Goal: Task Accomplishment & Management: Use online tool/utility

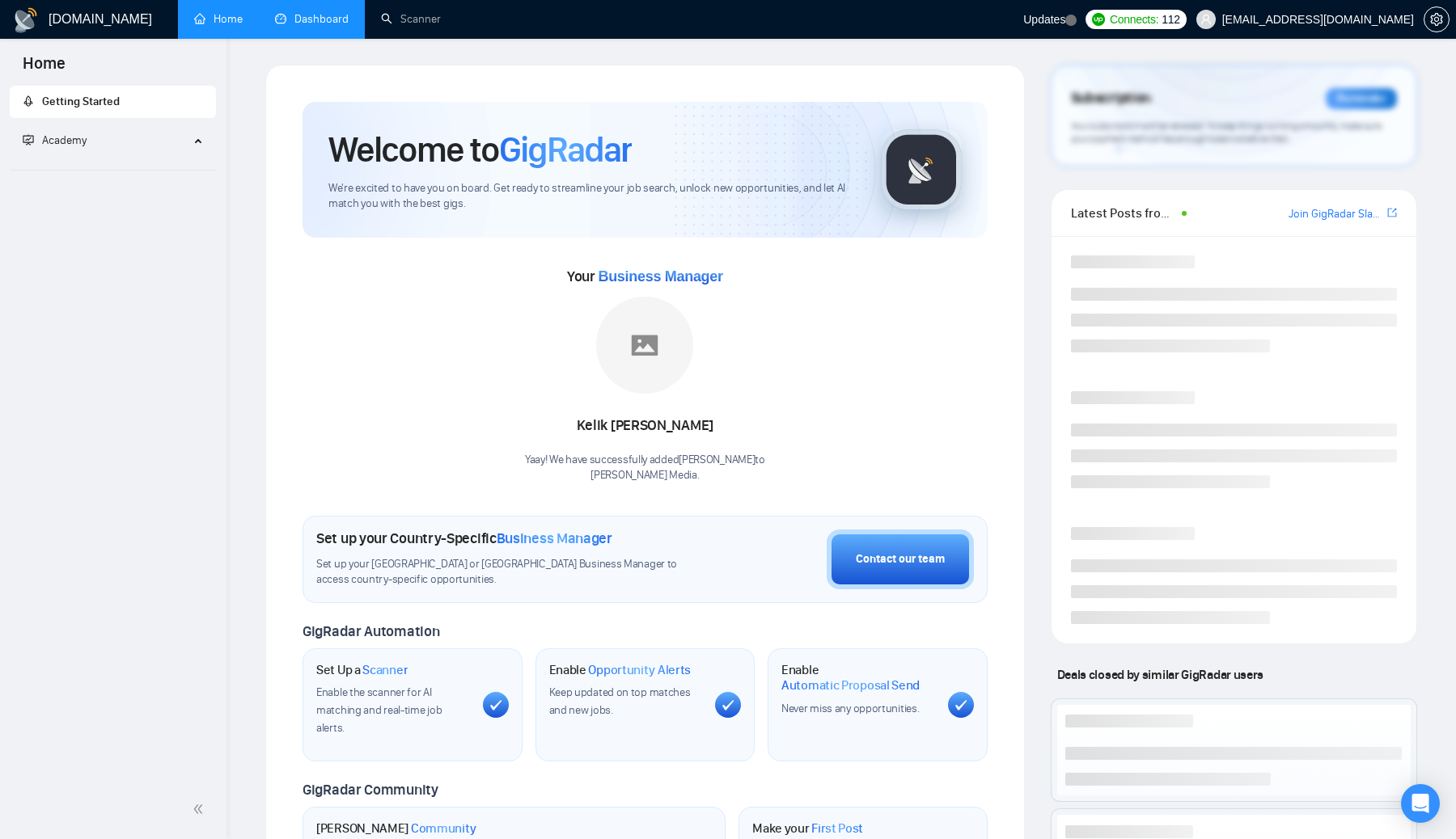
click at [324, 20] on link "Dashboard" at bounding box center [311, 19] width 73 height 14
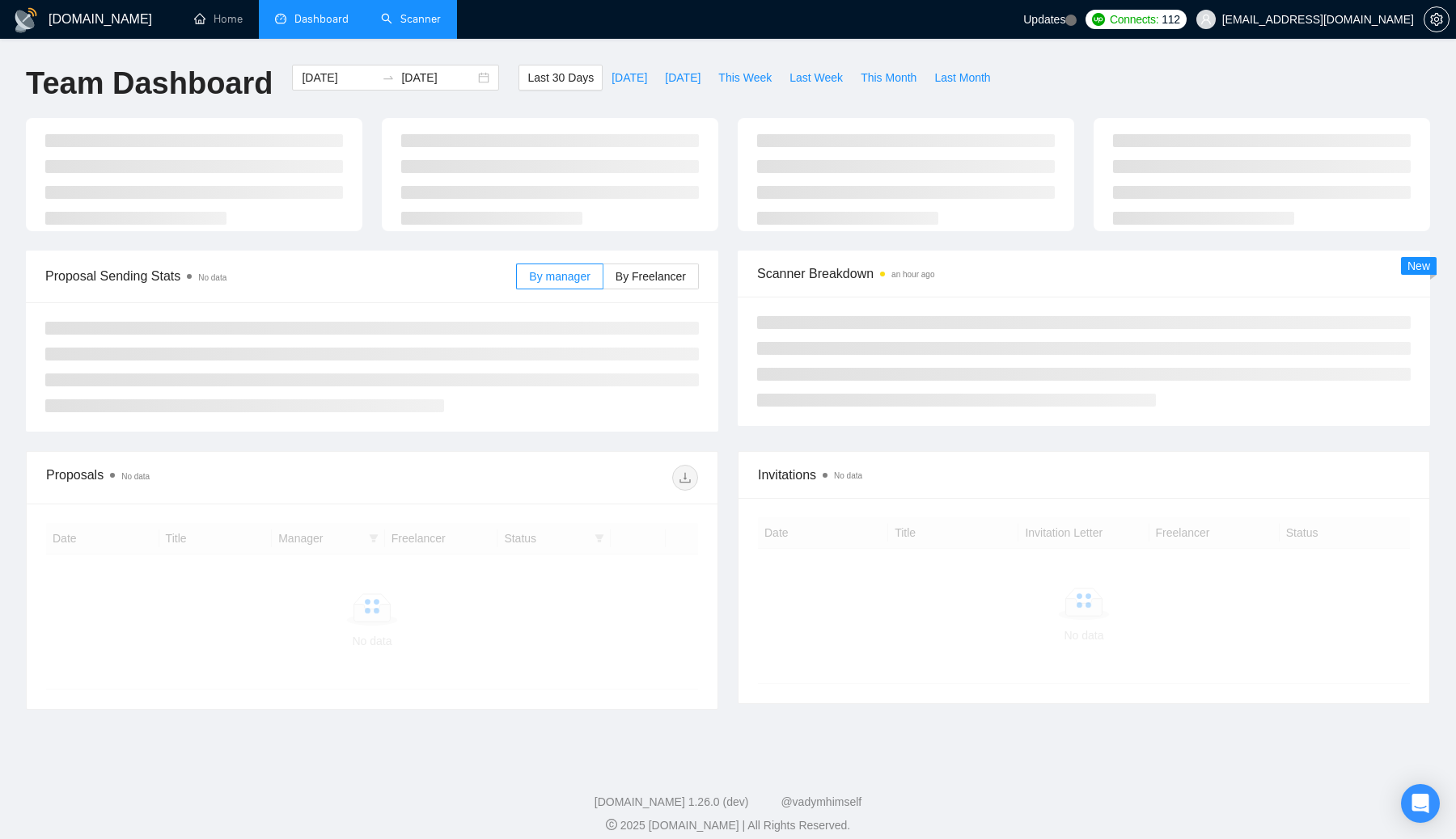
click at [419, 26] on link "Scanner" at bounding box center [411, 19] width 60 height 14
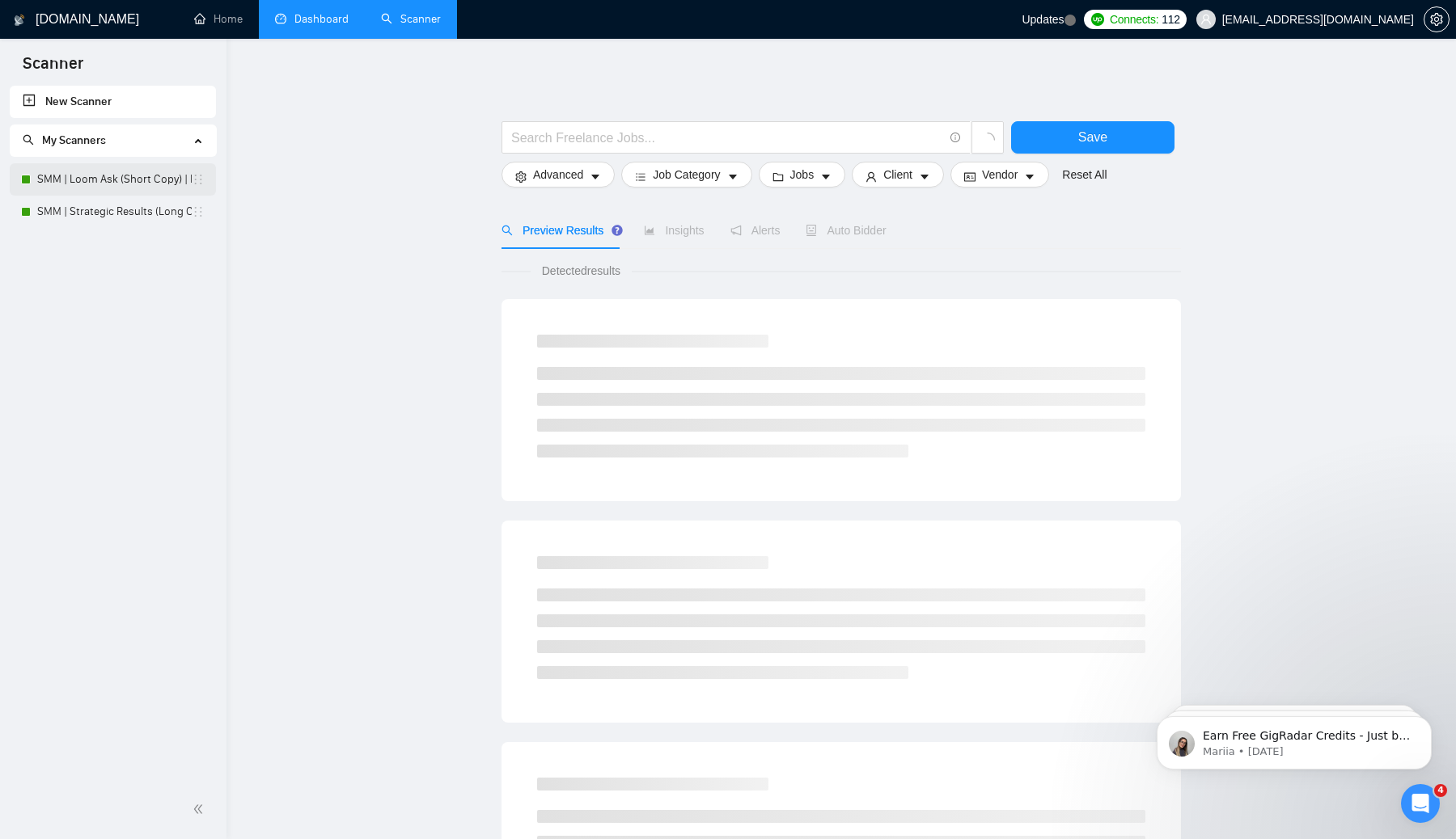
click at [127, 187] on link "SMM | Loom Ask (Short Copy) | Mon–Tues" at bounding box center [114, 179] width 155 height 33
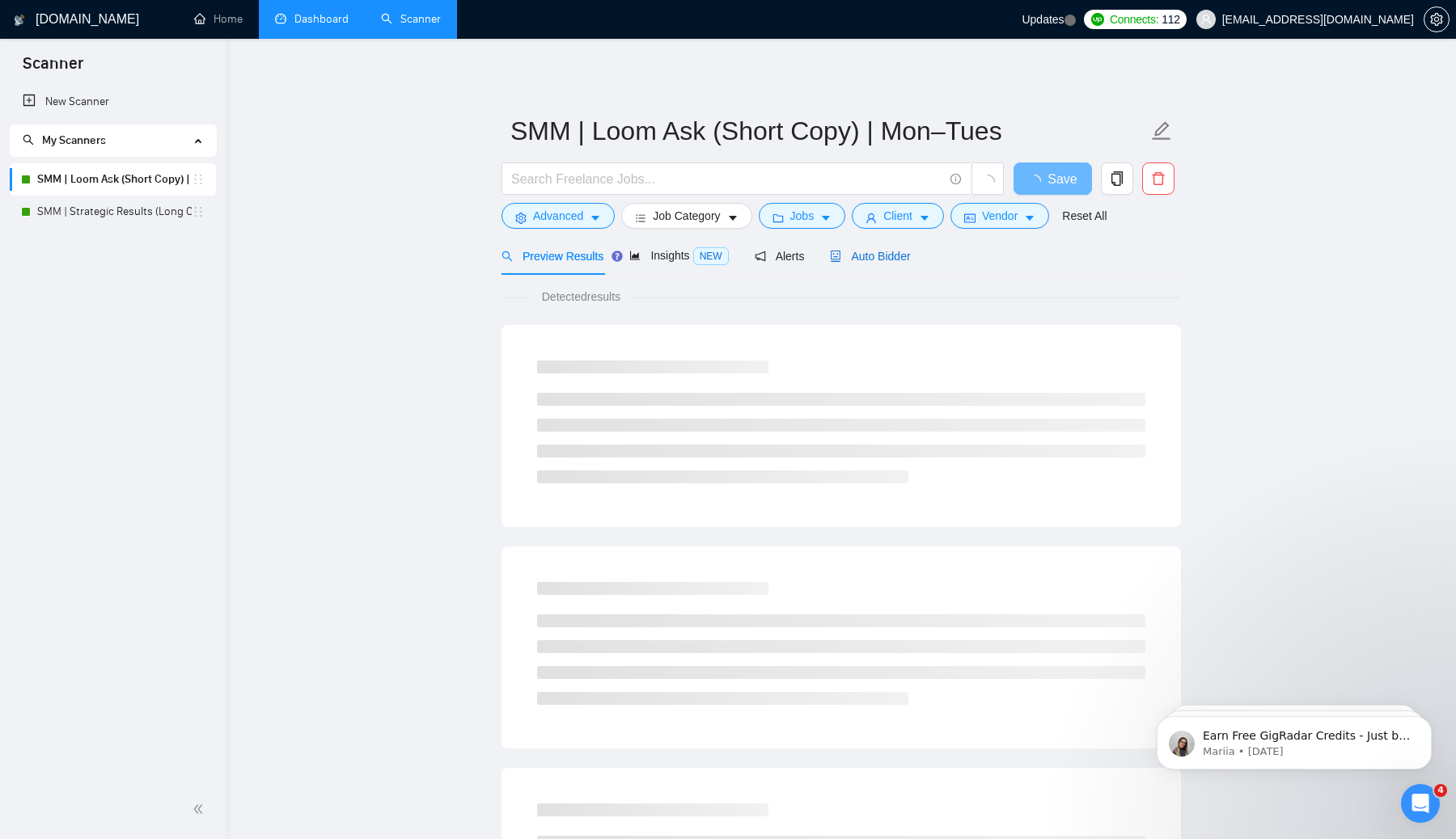
click at [889, 253] on span "Auto Bidder" at bounding box center [870, 256] width 80 height 13
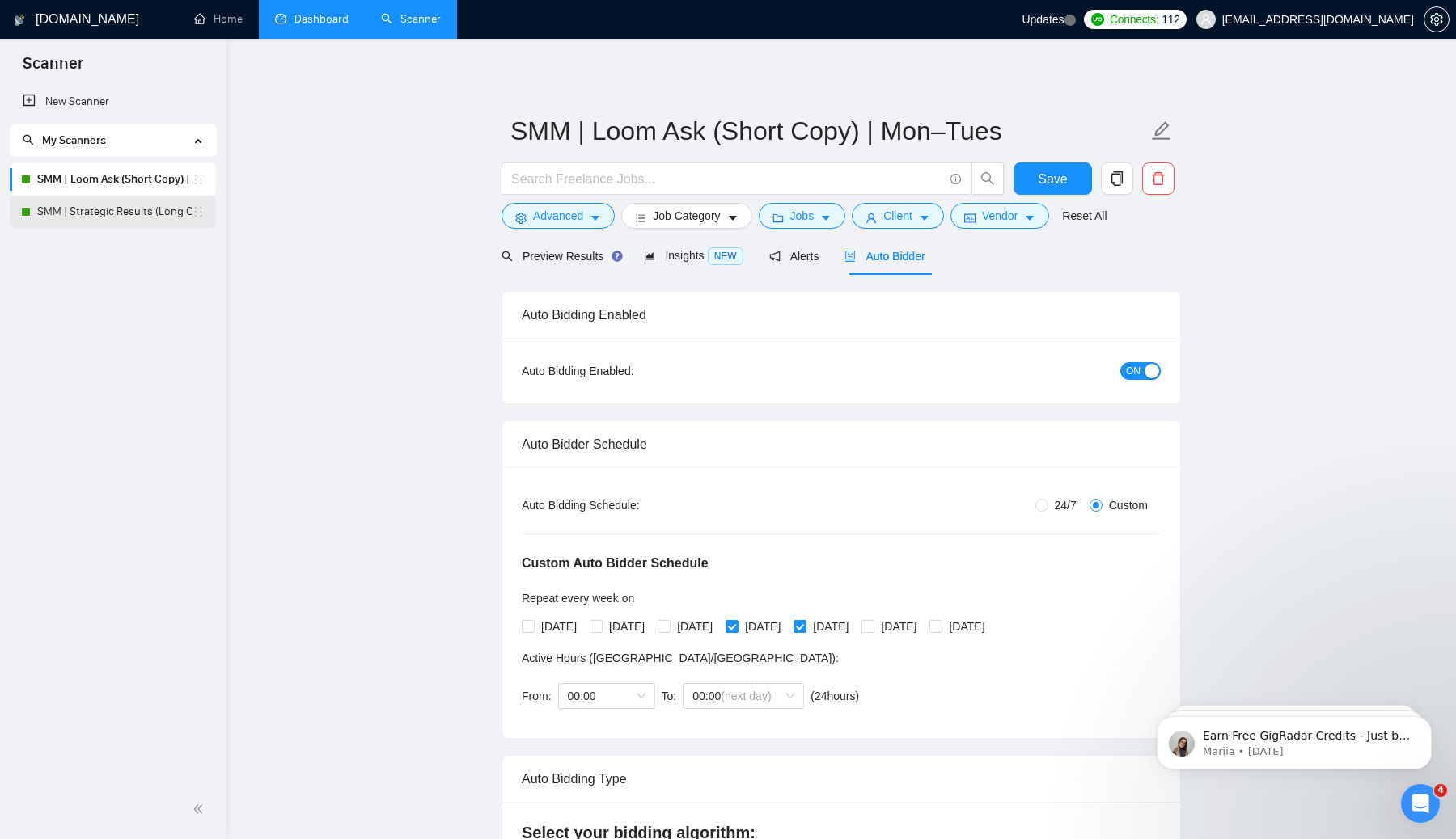
click at [112, 211] on link "SMM | Strategic Results (Long Copy) | Sat/Sun" at bounding box center [114, 211] width 155 height 33
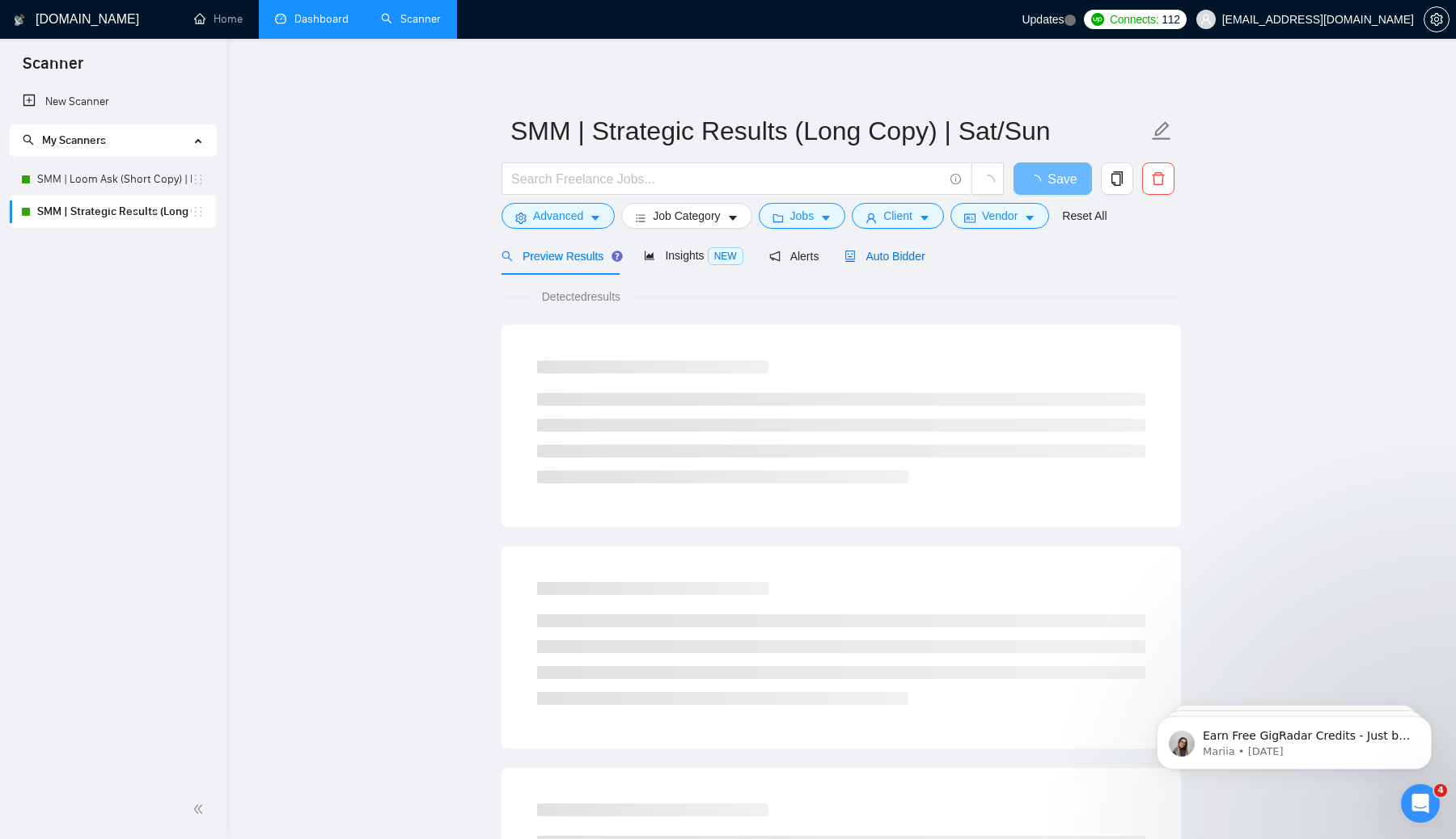
click at [906, 256] on span "Auto Bidder" at bounding box center [884, 256] width 80 height 13
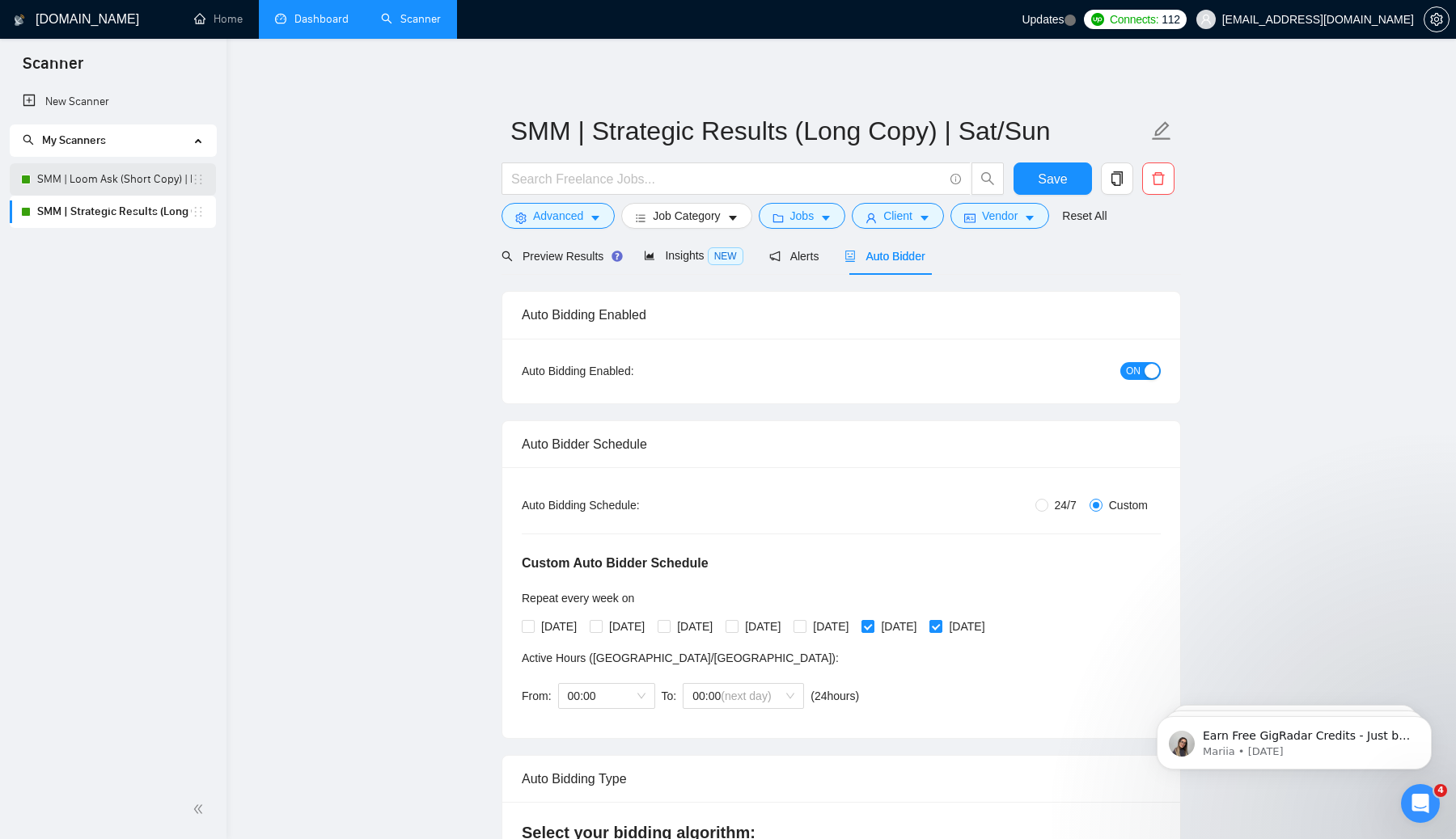
click at [127, 179] on link "SMM | Loom Ask (Short Copy) | Mon–Tues" at bounding box center [114, 179] width 155 height 33
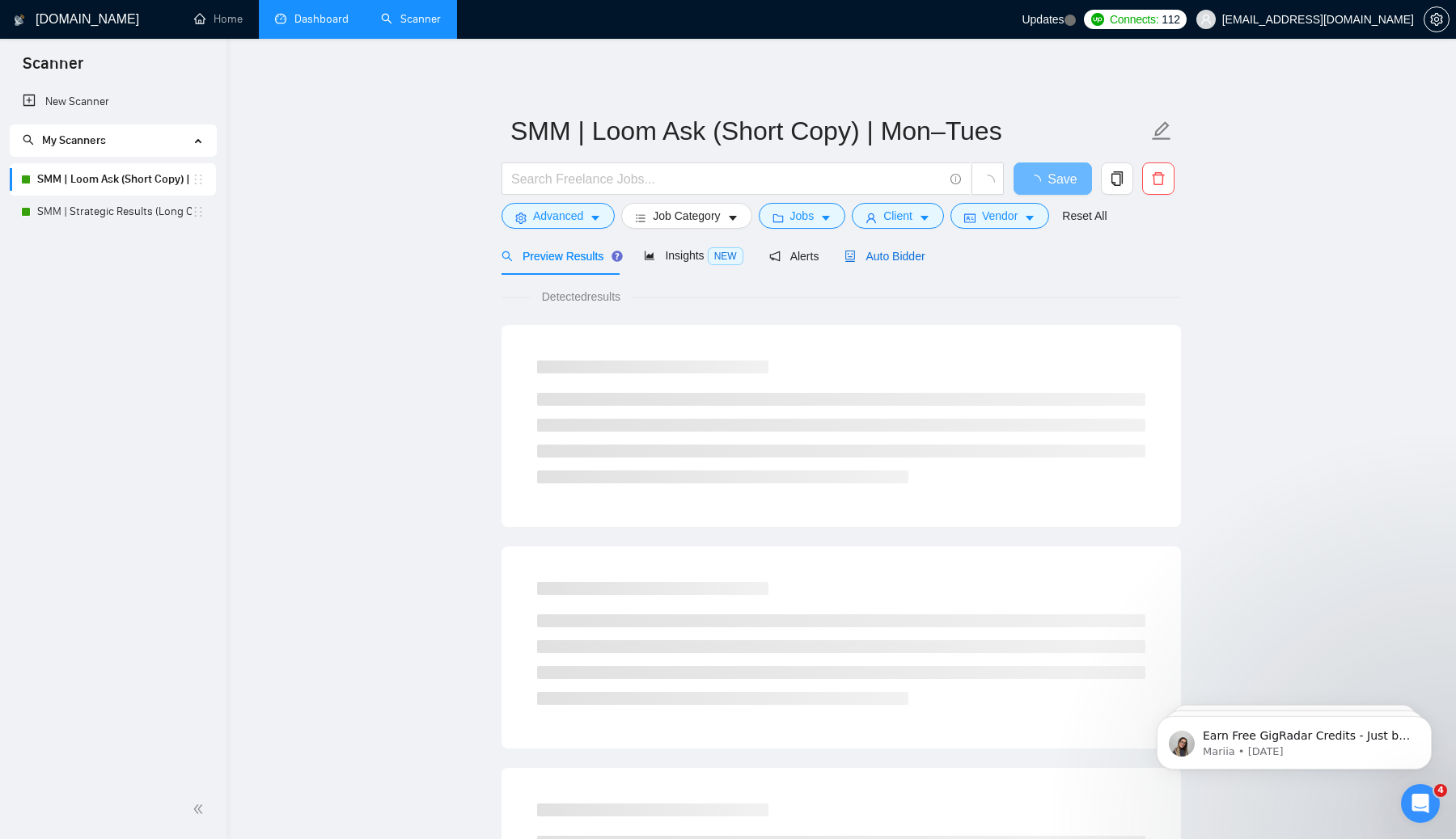
click at [911, 263] on div "Auto Bidder" at bounding box center [884, 256] width 80 height 18
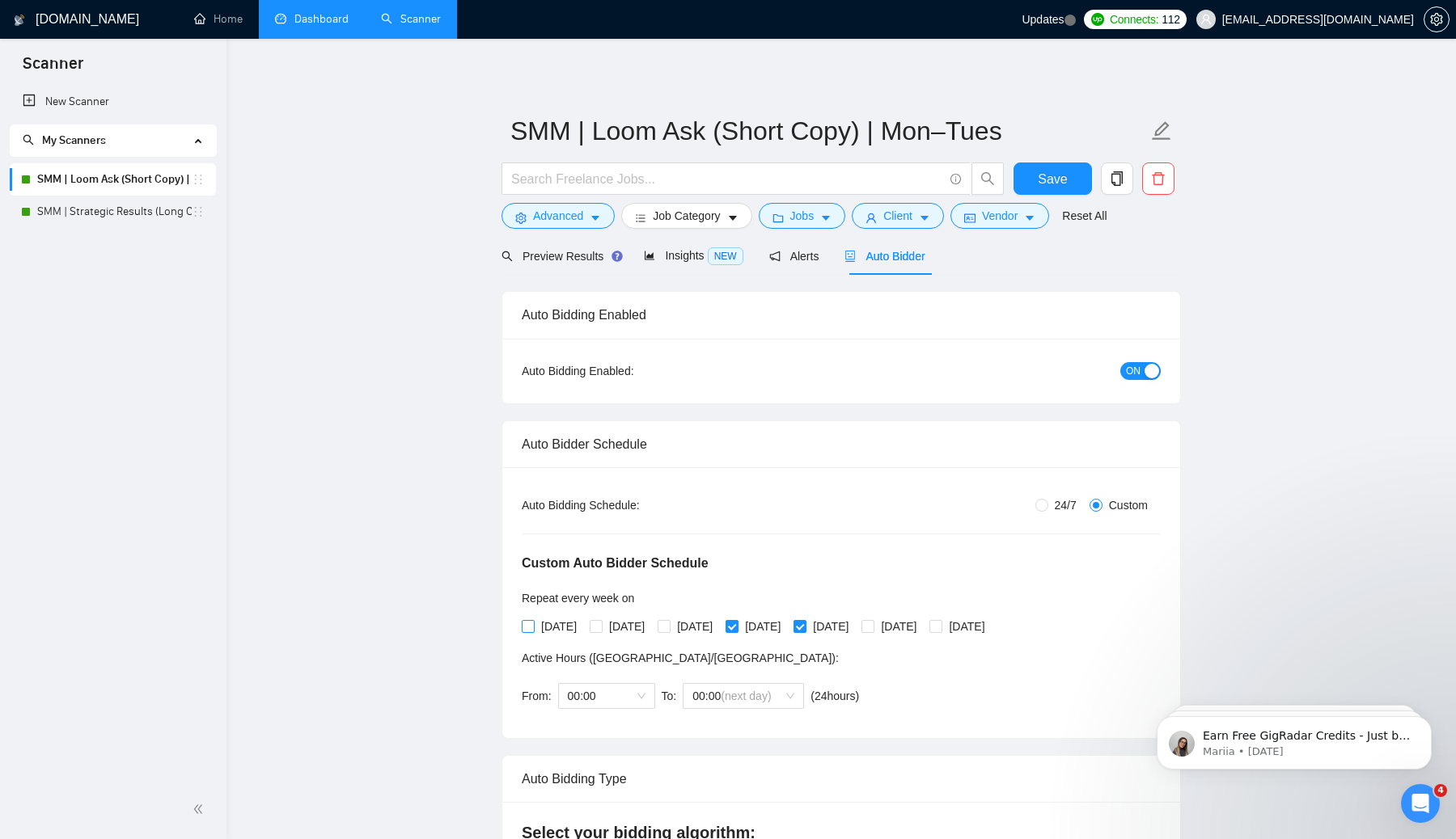
click at [532, 629] on input "[DATE]" at bounding box center [527, 625] width 11 height 11
checkbox input "true"
click at [598, 622] on input "[DATE]" at bounding box center [595, 625] width 11 height 11
checkbox input "true"
click at [669, 625] on input "[DATE]" at bounding box center [663, 625] width 11 height 11
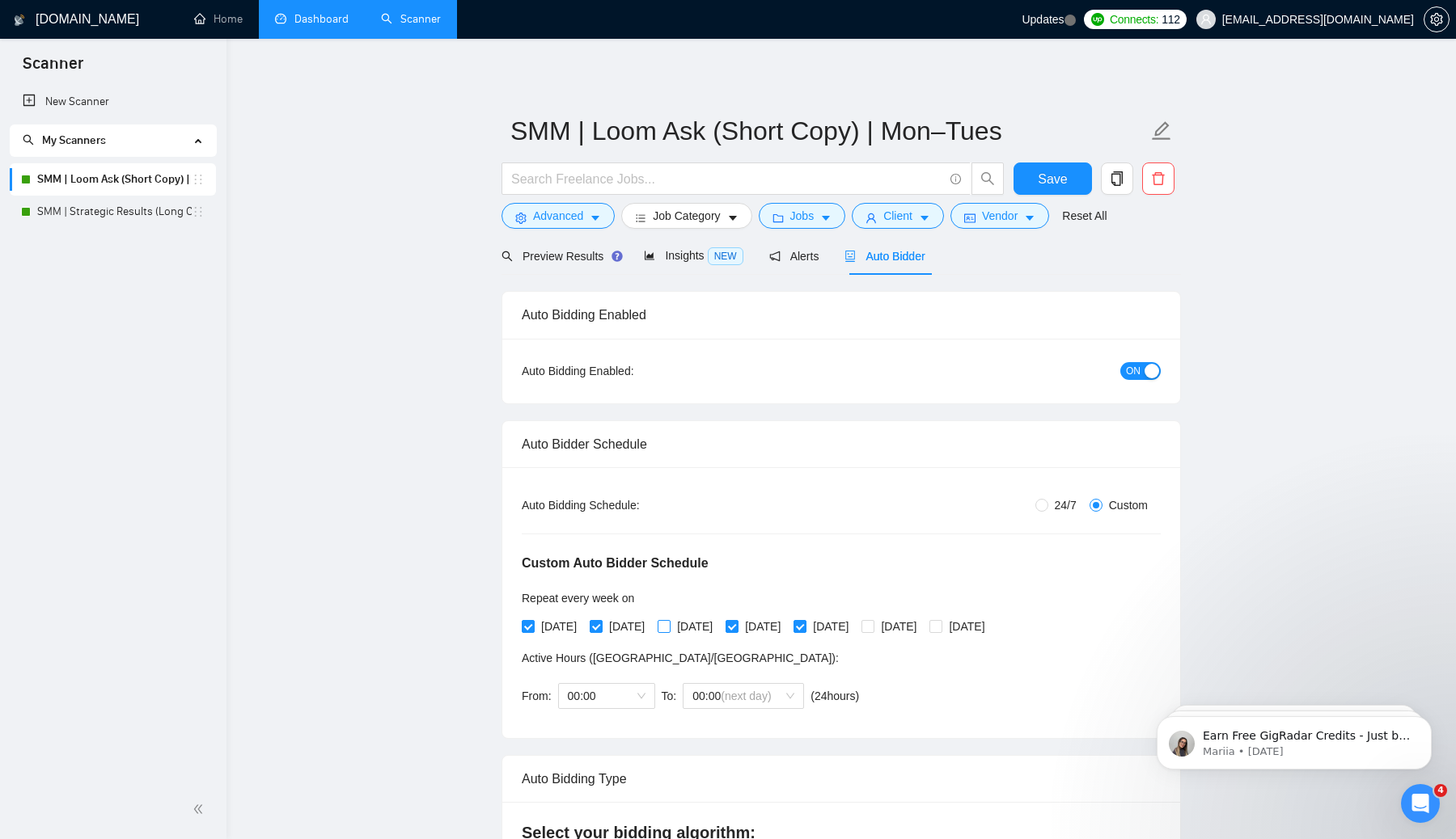
checkbox input "true"
click at [1064, 179] on span "Save" at bounding box center [1052, 179] width 29 height 20
click at [298, 24] on link "Dashboard" at bounding box center [311, 19] width 73 height 14
